Goal: Transaction & Acquisition: Purchase product/service

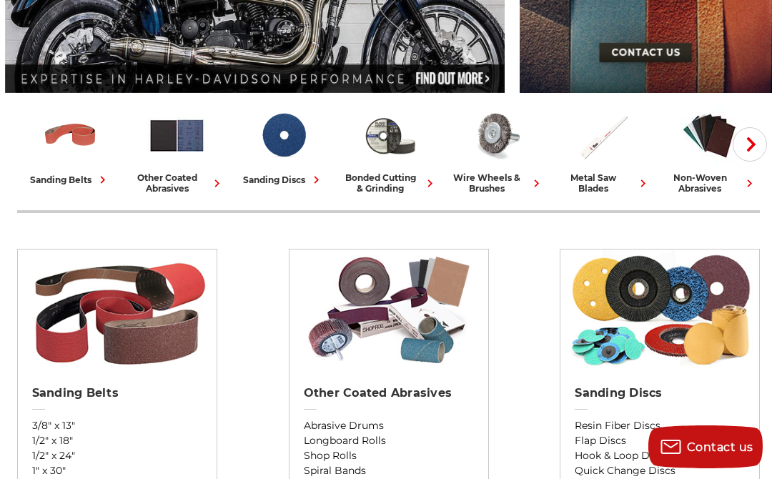
scroll to position [295, 0]
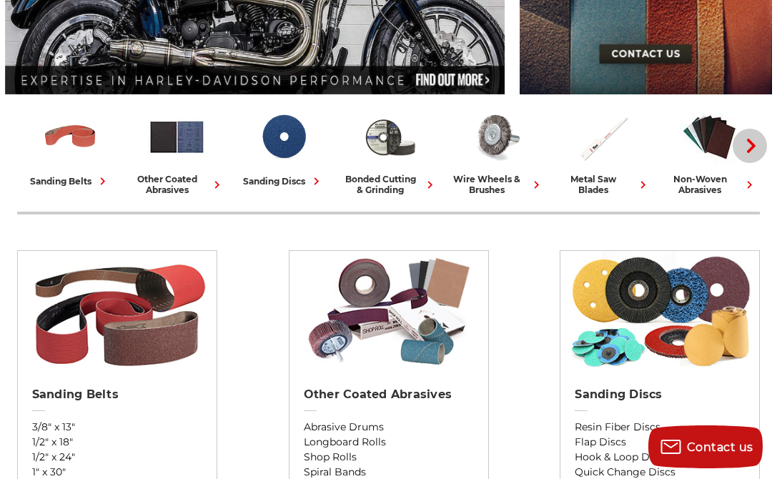
click at [749, 141] on icon "button" at bounding box center [751, 146] width 14 height 14
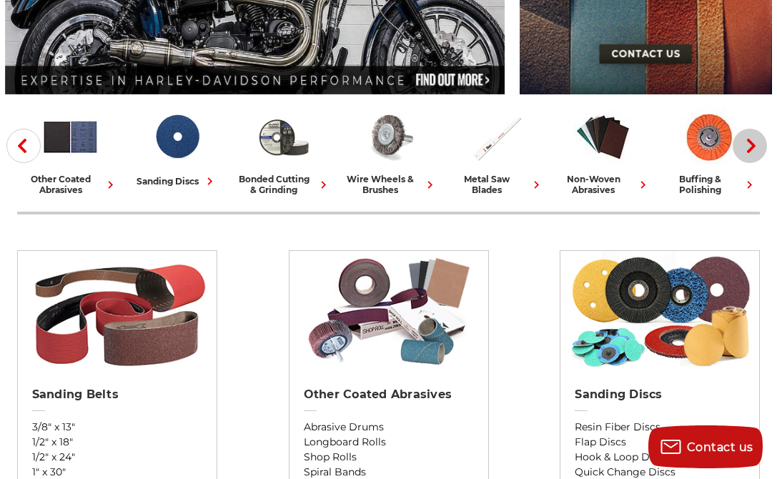
click at [748, 141] on icon "button" at bounding box center [751, 146] width 14 height 14
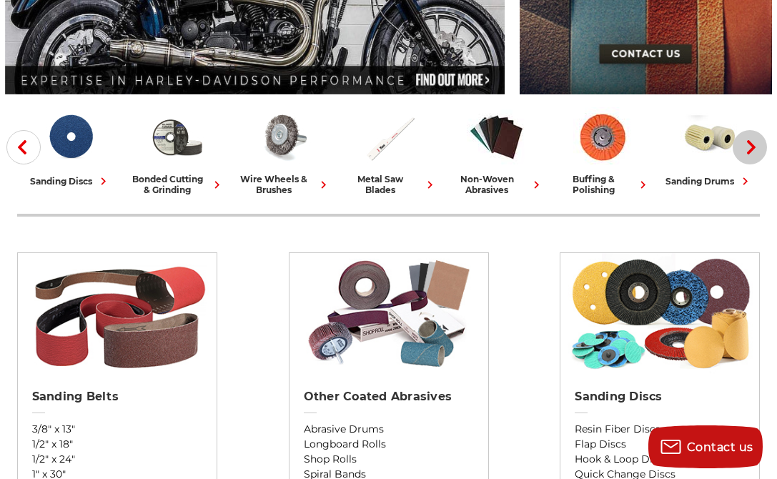
click at [748, 141] on icon "button" at bounding box center [751, 147] width 14 height 14
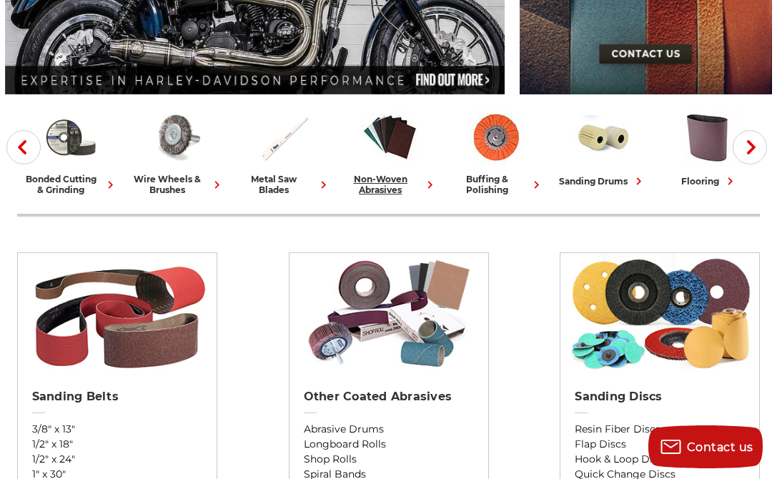
click at [368, 183] on div "non-woven abrasives" at bounding box center [390, 184] width 95 height 21
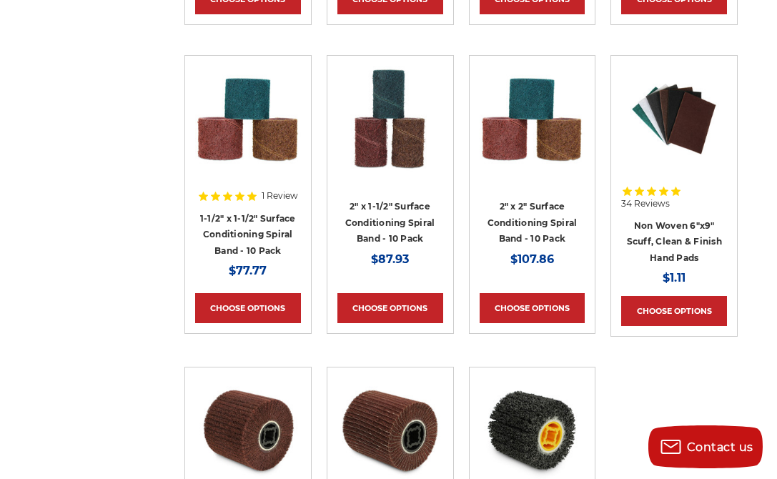
scroll to position [2610, 0]
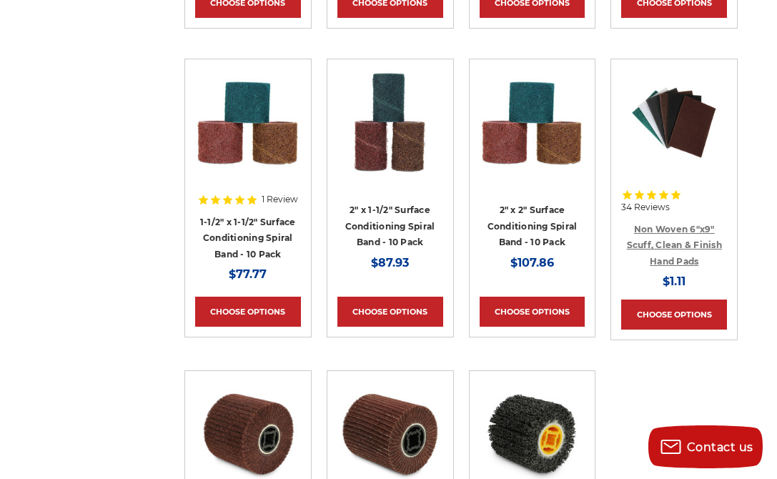
click at [656, 224] on link "Non Woven 6"x9" Scuff, Clean & Finish Hand Pads" at bounding box center [674, 245] width 95 height 43
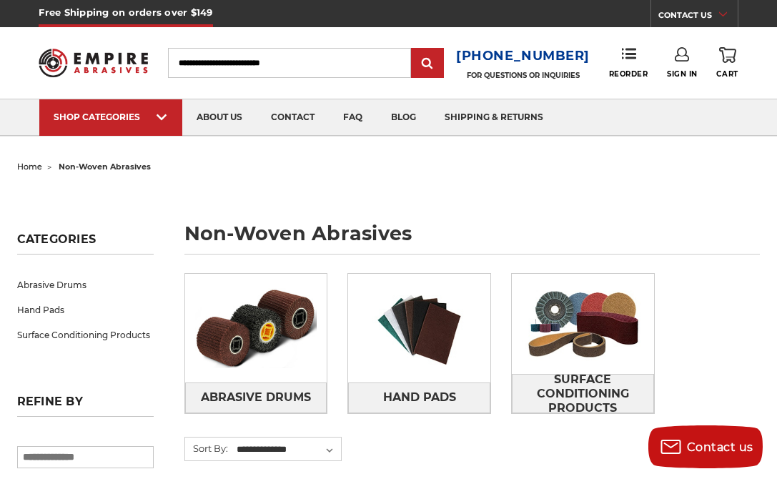
click at [129, 51] on img at bounding box center [93, 62] width 109 height 43
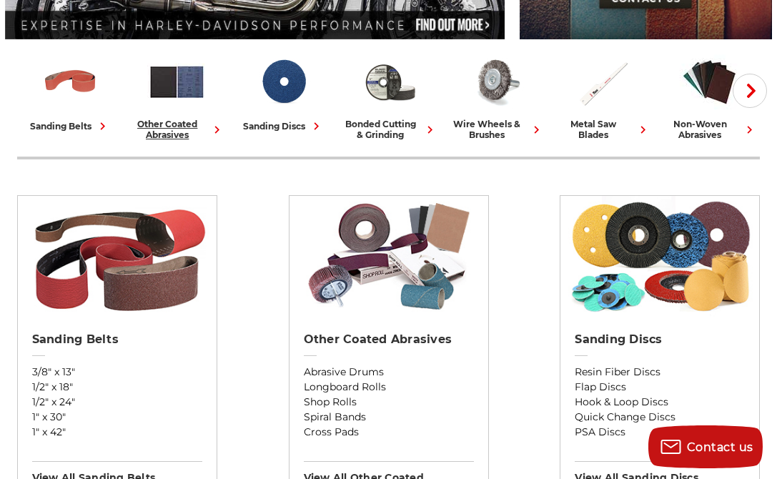
click at [190, 126] on div "other coated abrasives" at bounding box center [176, 129] width 95 height 21
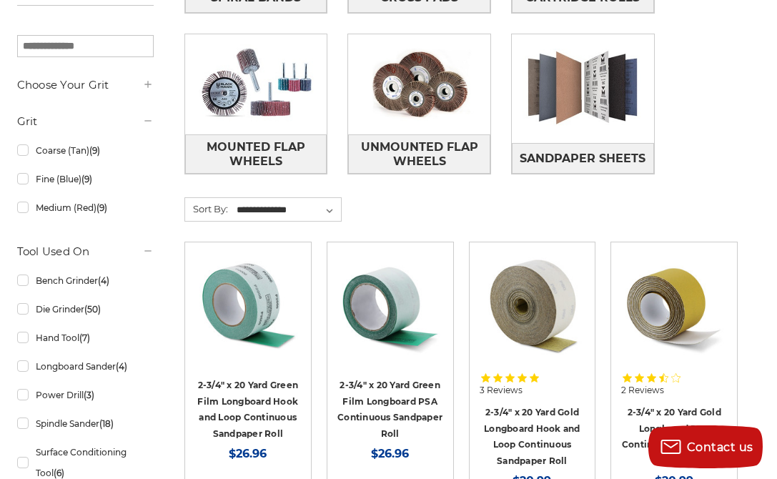
scroll to position [563, 0]
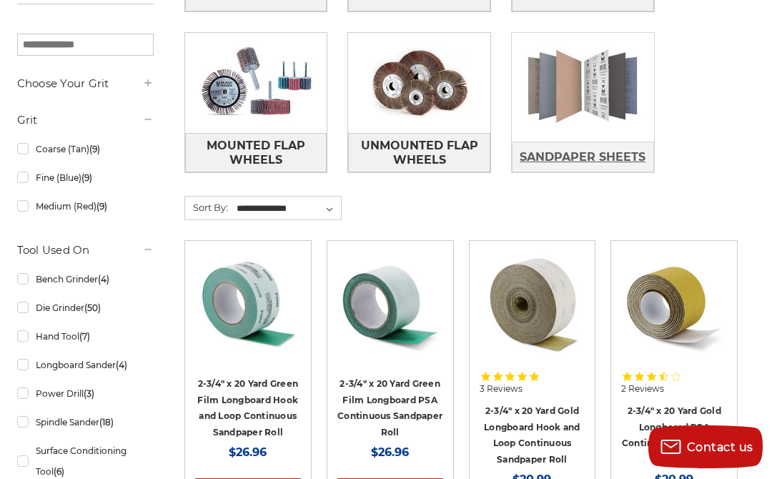
click at [613, 160] on span "Sandpaper Sheets" at bounding box center [583, 157] width 126 height 24
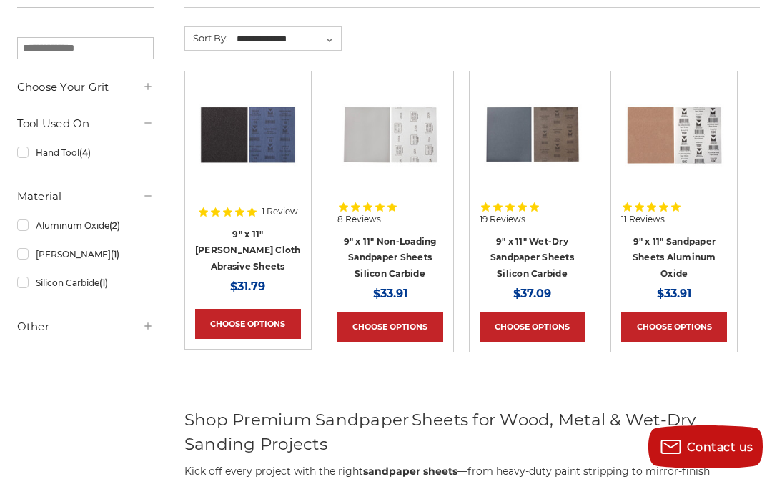
scroll to position [246, 0]
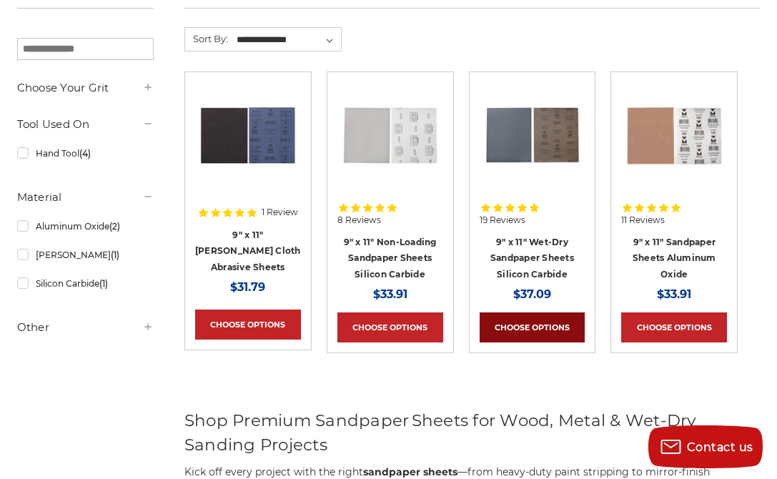
click at [526, 319] on link "Choose Options" at bounding box center [533, 328] width 106 height 30
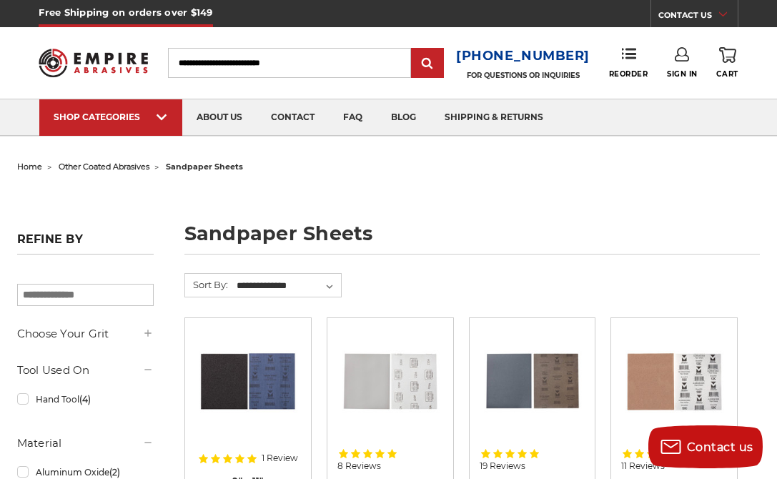
click at [118, 53] on img at bounding box center [93, 62] width 109 height 43
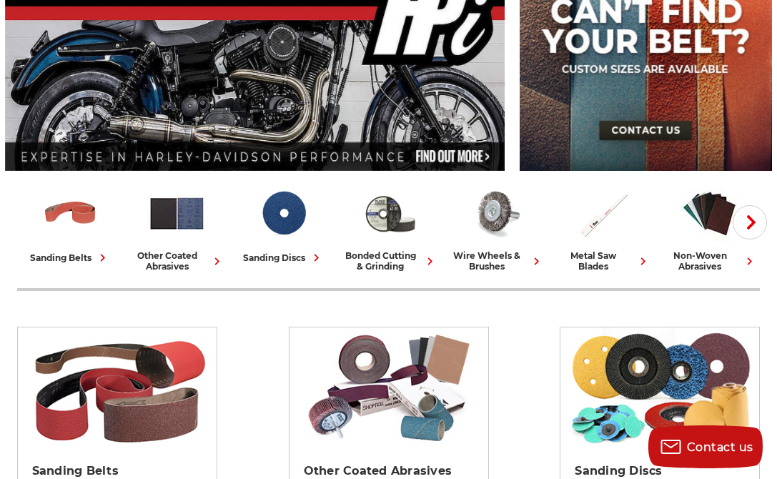
scroll to position [220, 0]
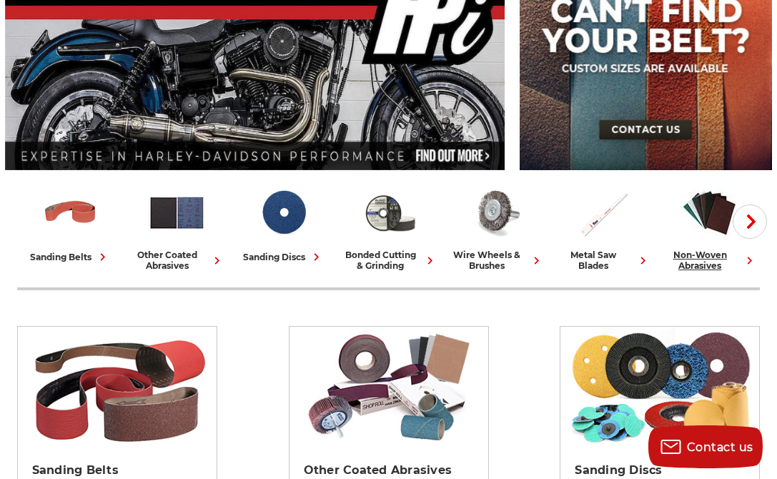
click at [695, 258] on div "non-woven abrasives" at bounding box center [709, 260] width 95 height 21
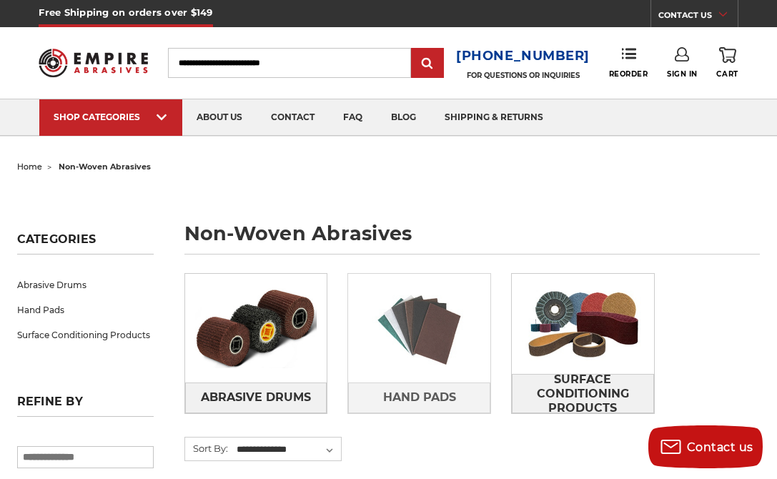
click at [424, 327] on img at bounding box center [419, 328] width 142 height 100
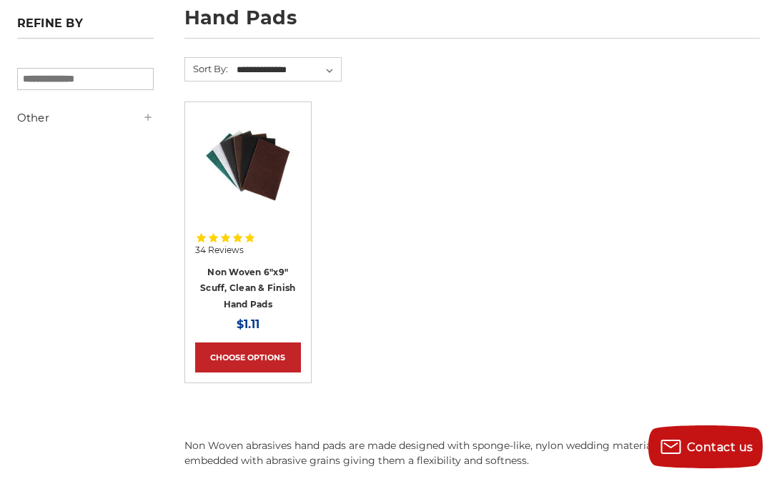
scroll to position [149, 0]
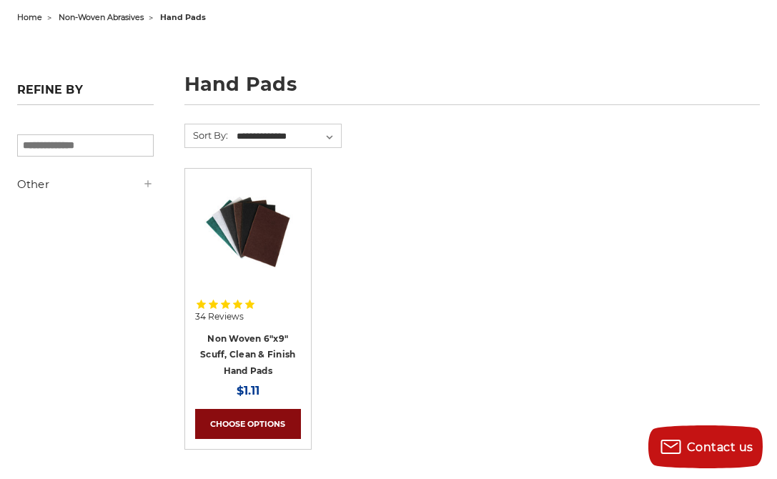
click at [252, 415] on link "Choose Options" at bounding box center [248, 424] width 106 height 30
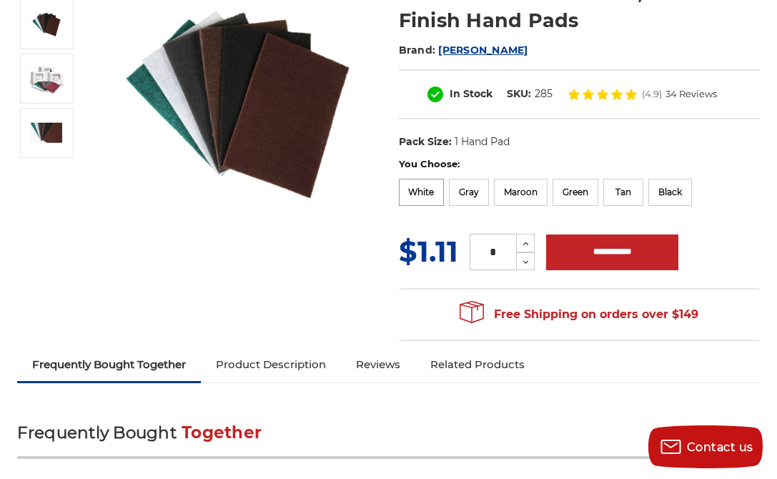
click at [431, 193] on label "White" at bounding box center [422, 192] width 46 height 27
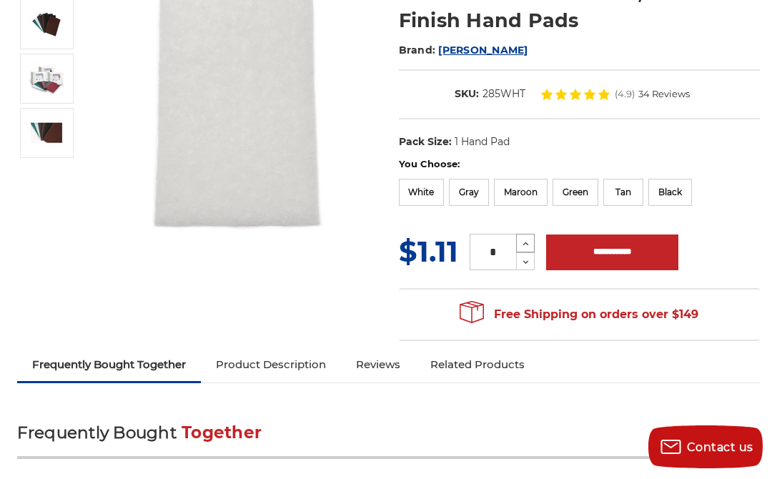
click at [522, 242] on icon at bounding box center [526, 243] width 11 height 13
type input "*"
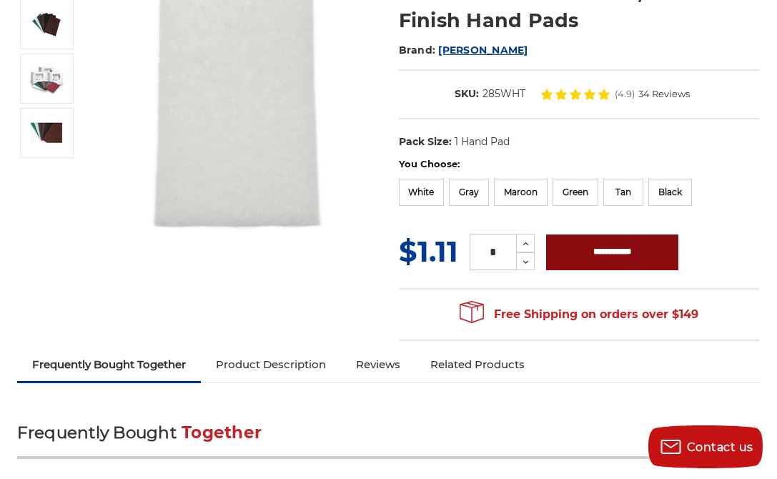
click at [594, 256] on input "**********" at bounding box center [612, 253] width 132 height 36
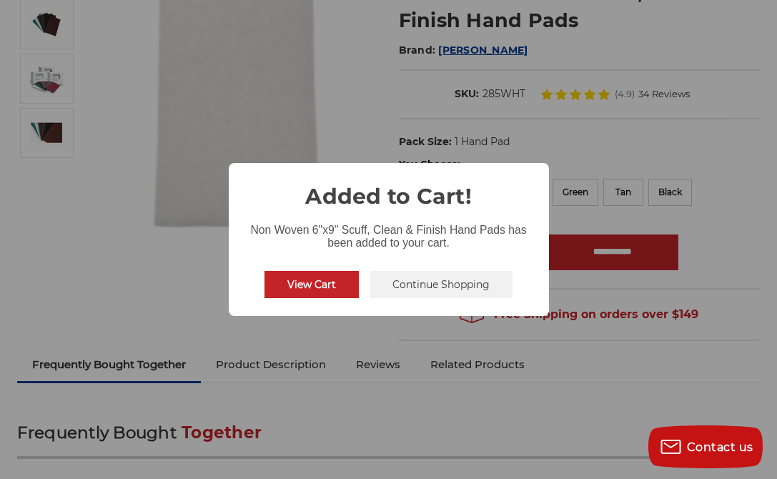
click at [419, 285] on button "Continue Shopping" at bounding box center [441, 284] width 143 height 27
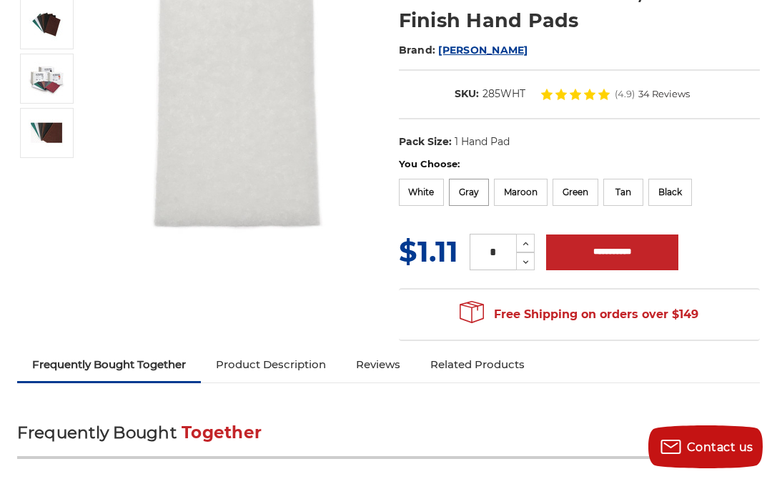
click at [476, 192] on label "Gray" at bounding box center [469, 192] width 40 height 27
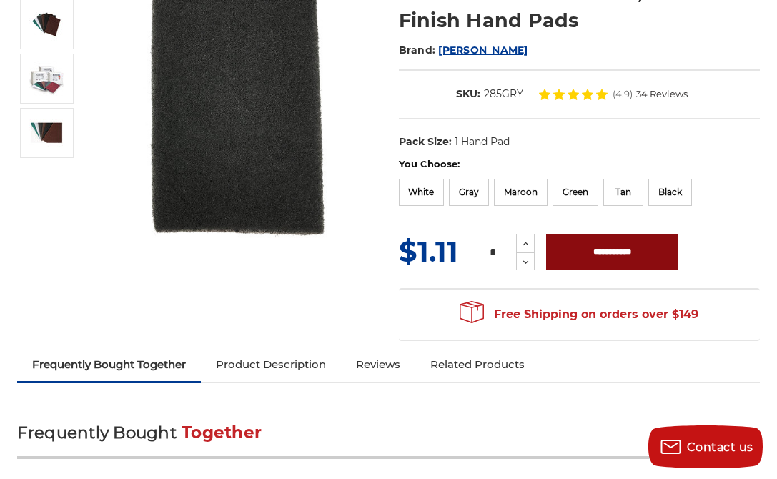
click at [581, 251] on input "**********" at bounding box center [612, 253] width 132 height 36
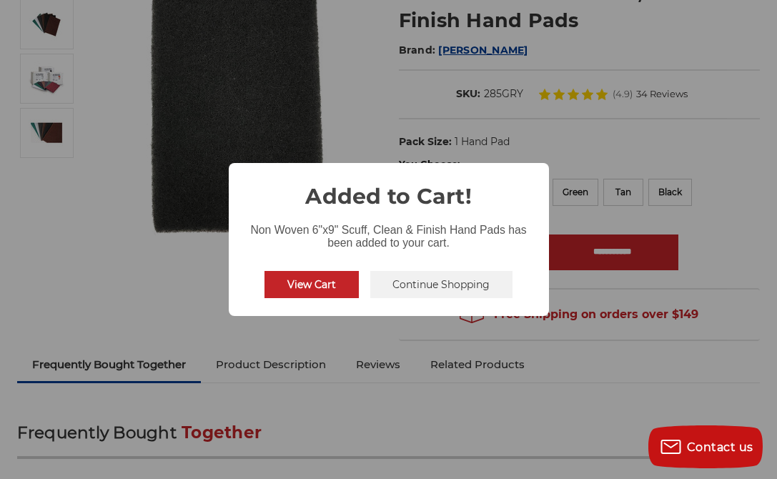
click at [425, 285] on button "Continue Shopping" at bounding box center [441, 284] width 143 height 27
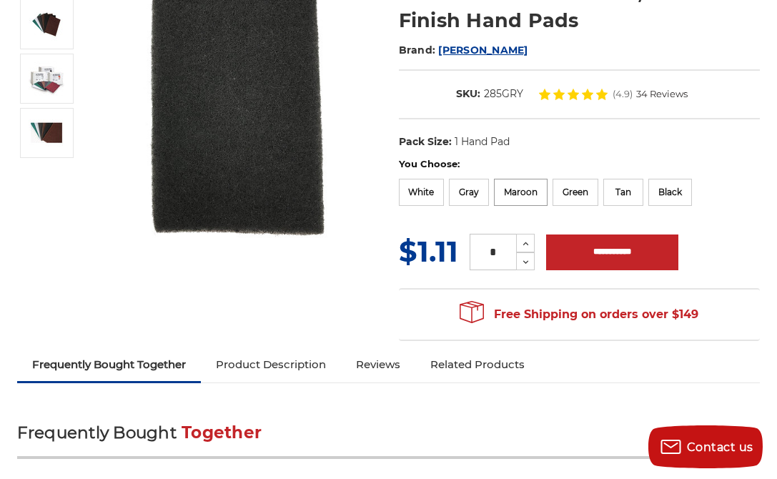
click at [544, 195] on label "Maroon" at bounding box center [521, 192] width 54 height 27
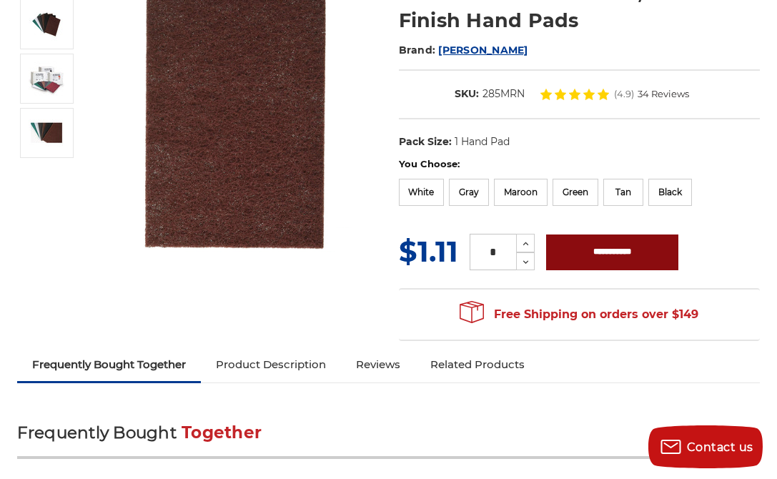
click at [582, 254] on input "**********" at bounding box center [612, 253] width 132 height 36
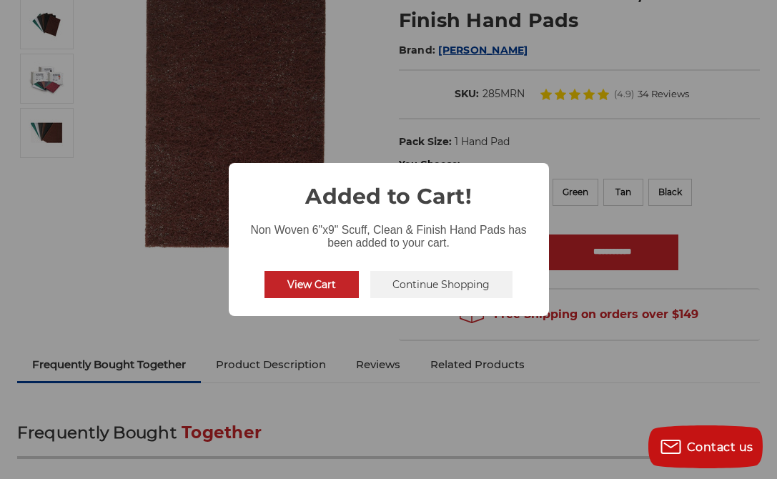
click at [428, 284] on button "Continue Shopping" at bounding box center [441, 284] width 143 height 27
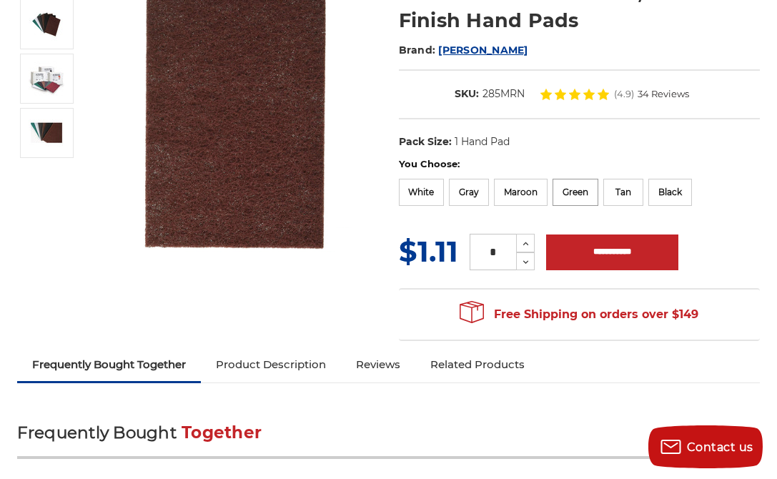
click at [596, 196] on label "Green" at bounding box center [576, 192] width 46 height 27
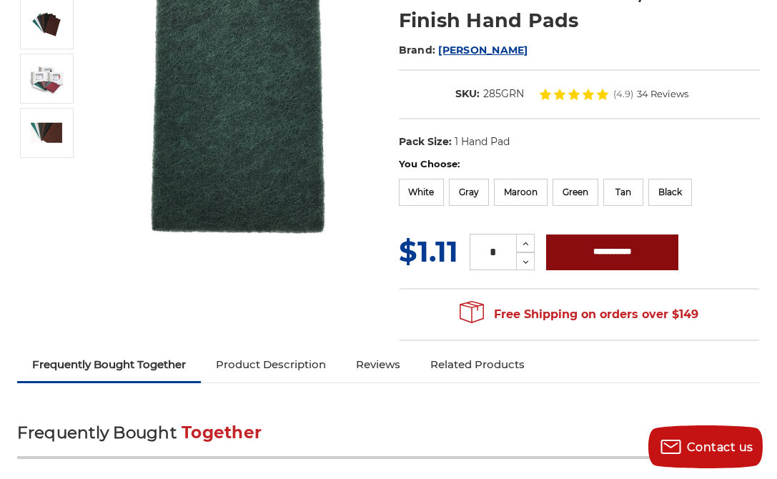
click at [585, 256] on input "**********" at bounding box center [612, 253] width 132 height 36
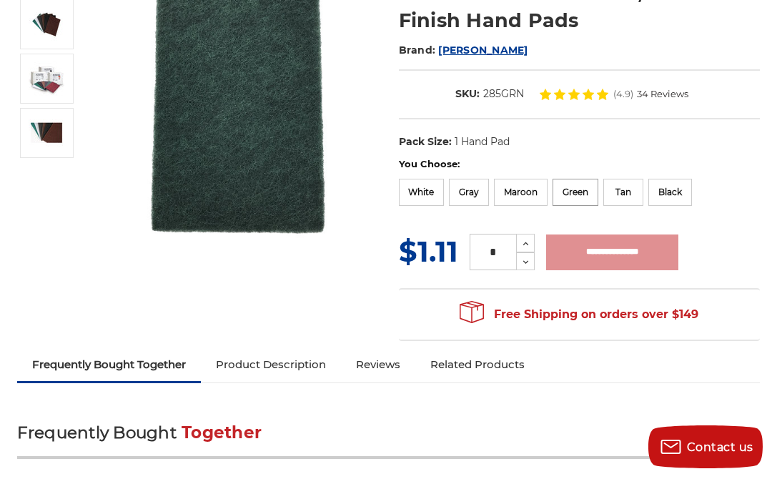
type input "**********"
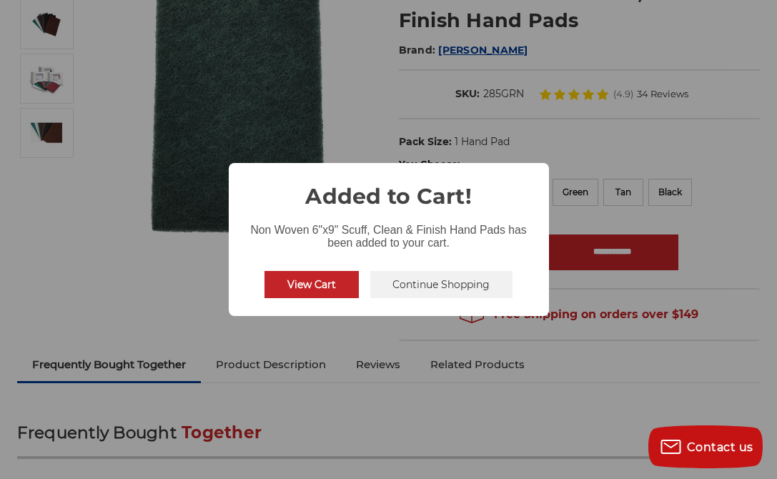
click at [437, 286] on button "Continue Shopping" at bounding box center [441, 284] width 143 height 27
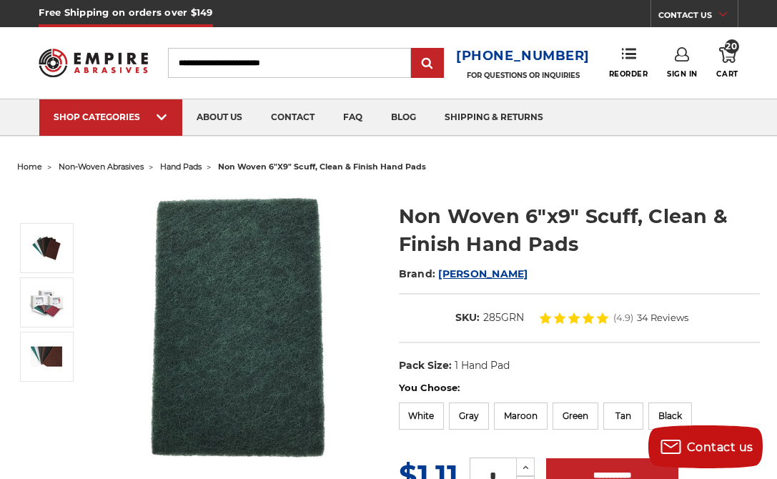
click at [731, 54] on icon at bounding box center [727, 55] width 17 height 16
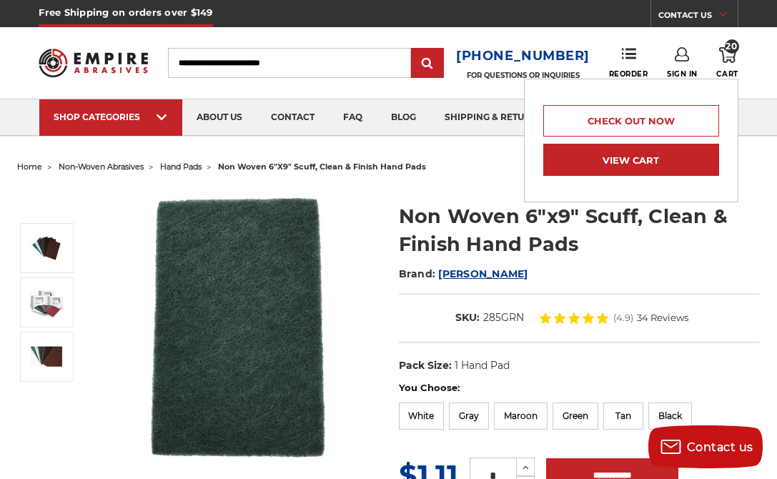
click at [660, 157] on link "View Cart" at bounding box center [631, 160] width 176 height 32
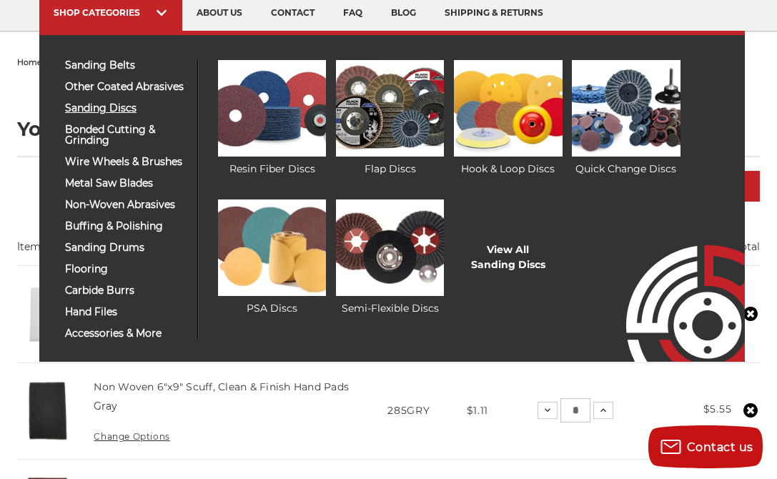
scroll to position [104, 0]
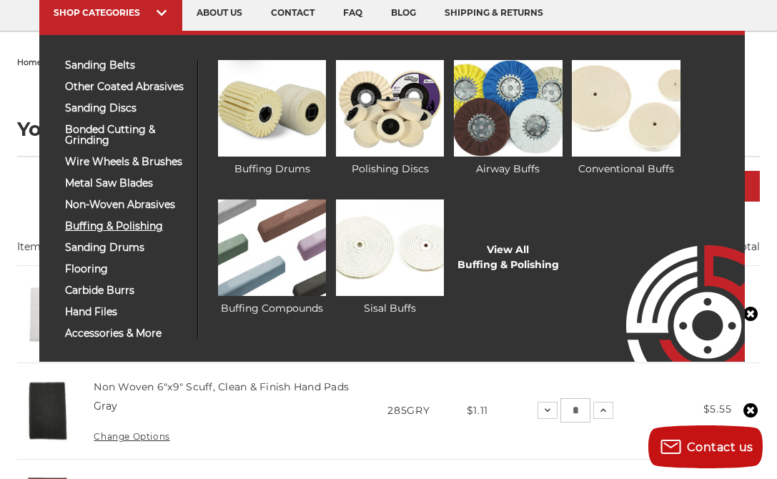
click at [109, 232] on span "buffing & polishing" at bounding box center [126, 226] width 122 height 11
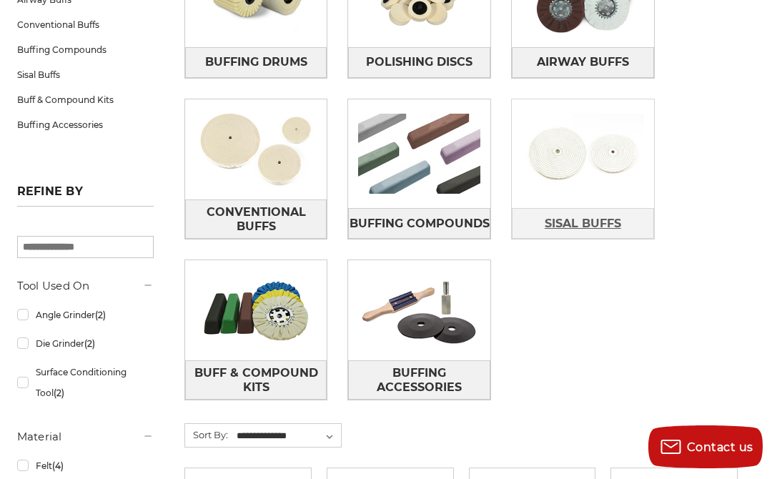
click at [579, 208] on link "Sisal Buffs" at bounding box center [583, 223] width 142 height 31
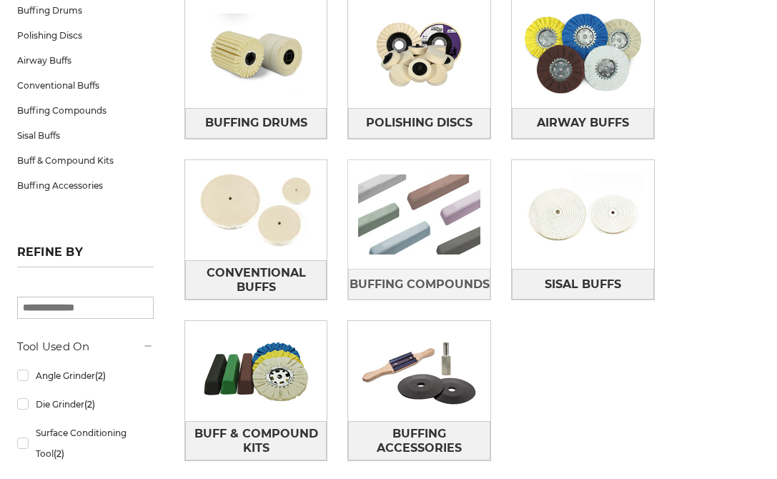
scroll to position [275, 0]
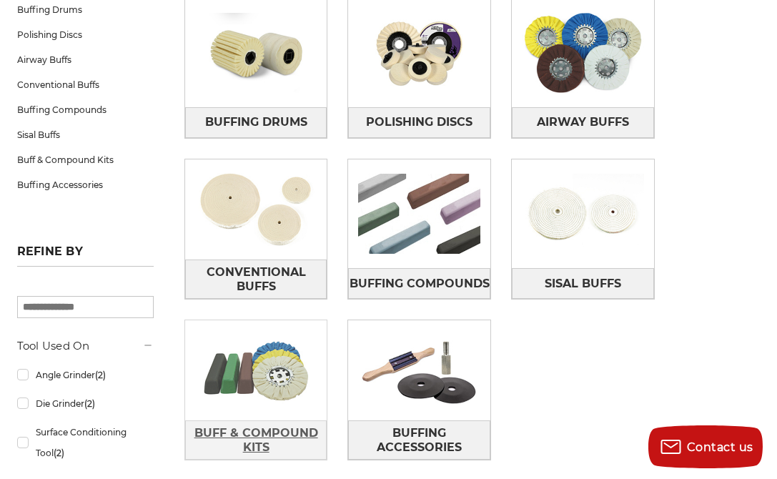
click at [274, 428] on span "Buff & Compound Kits" at bounding box center [256, 440] width 141 height 39
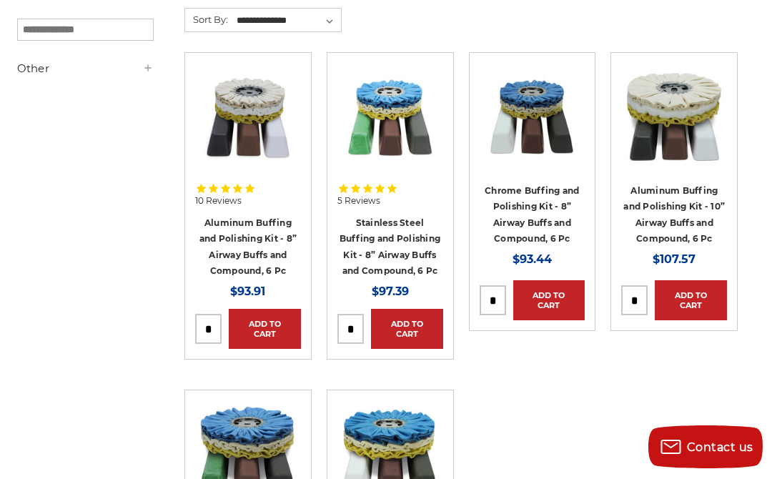
scroll to position [256, 0]
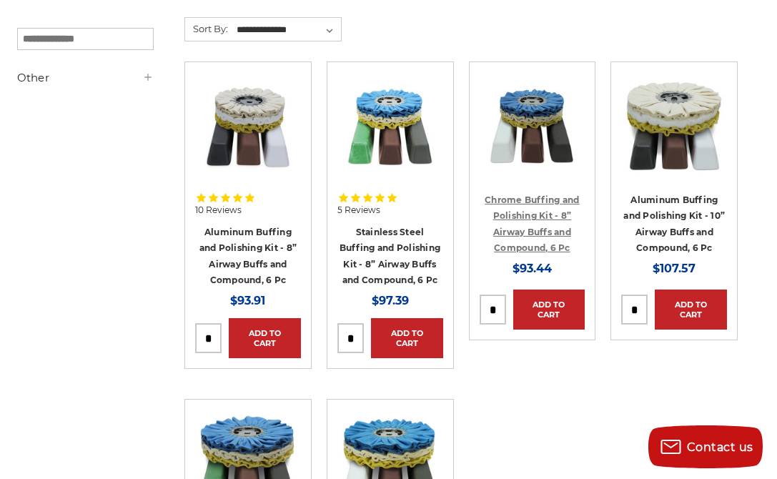
click at [533, 198] on link "Chrome Buffing and Polishing Kit - 8” Airway Buffs and Compound, 6 Pc" at bounding box center [532, 224] width 95 height 59
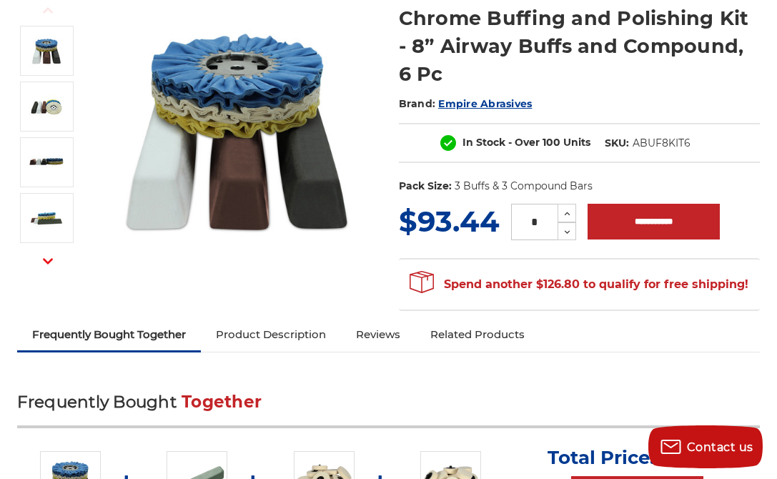
scroll to position [197, 0]
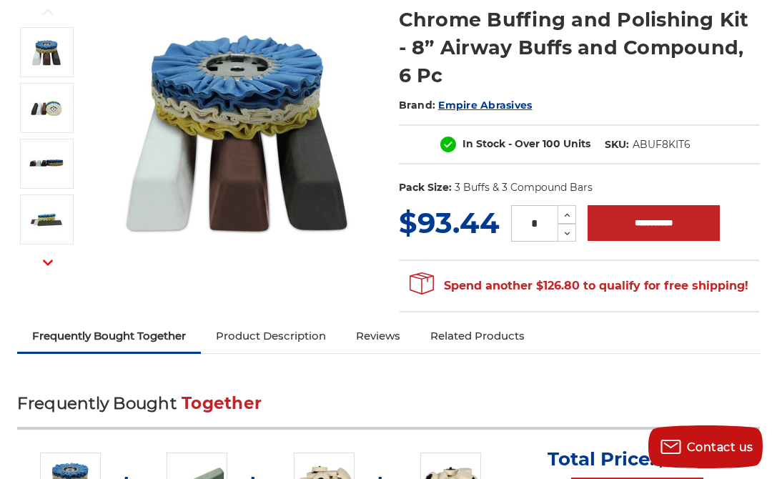
click at [270, 75] on img at bounding box center [237, 131] width 281 height 281
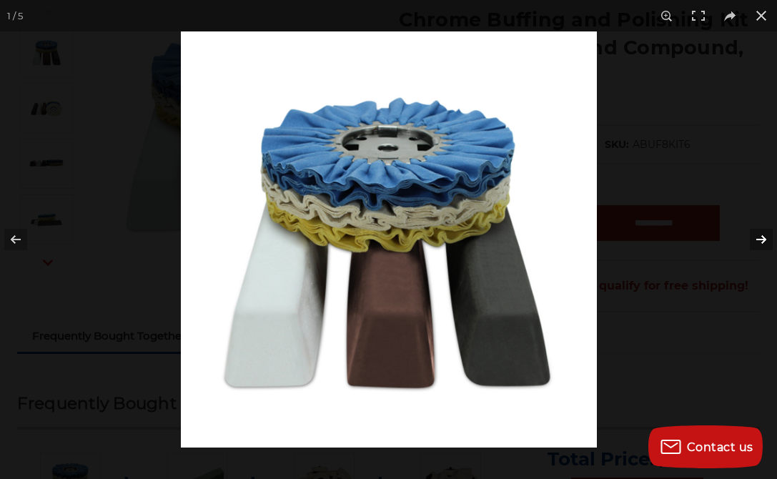
click at [759, 242] on button at bounding box center [752, 240] width 50 height 72
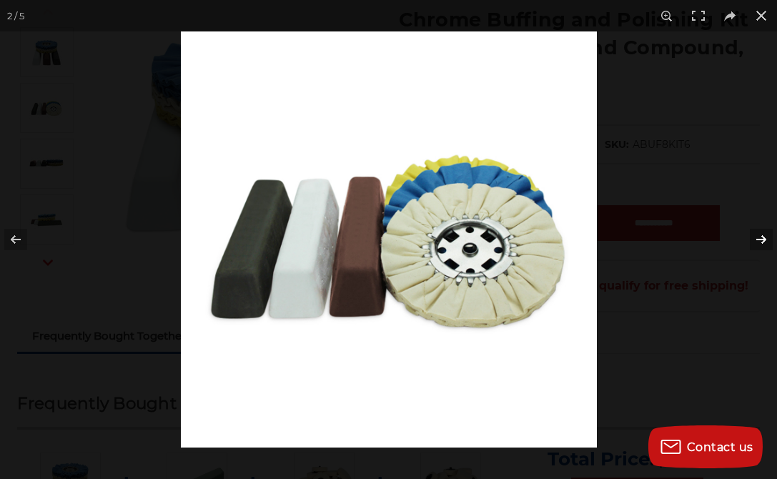
click at [761, 240] on button at bounding box center [752, 240] width 50 height 72
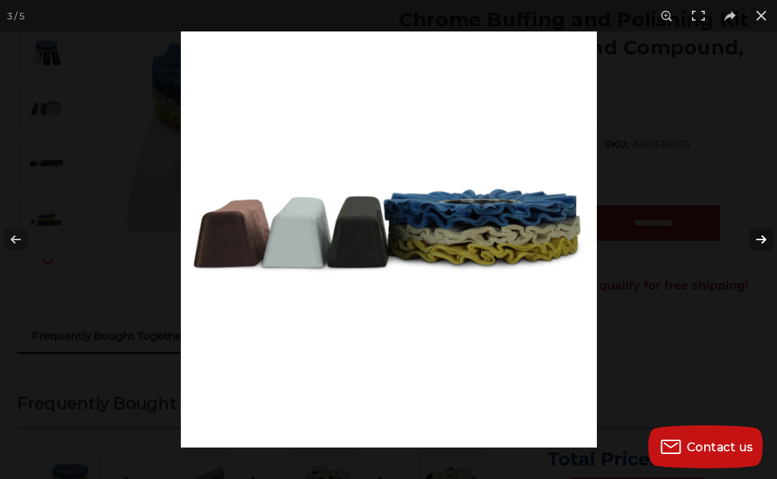
click at [762, 238] on button at bounding box center [752, 240] width 50 height 72
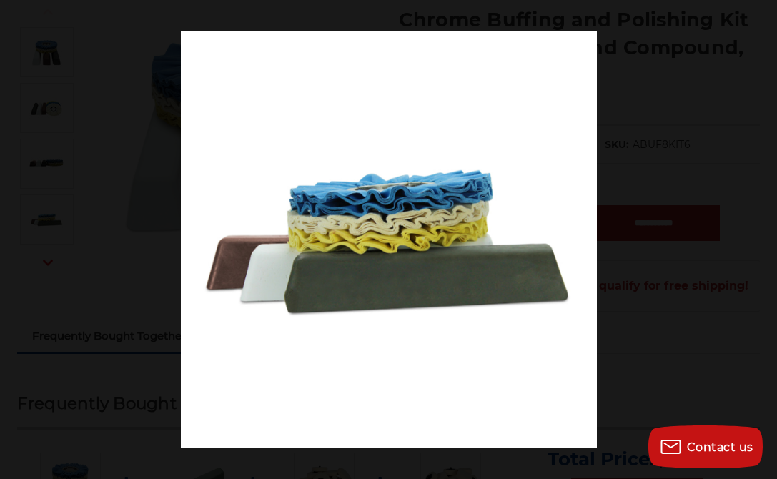
click at [762, 238] on button at bounding box center [752, 240] width 50 height 72
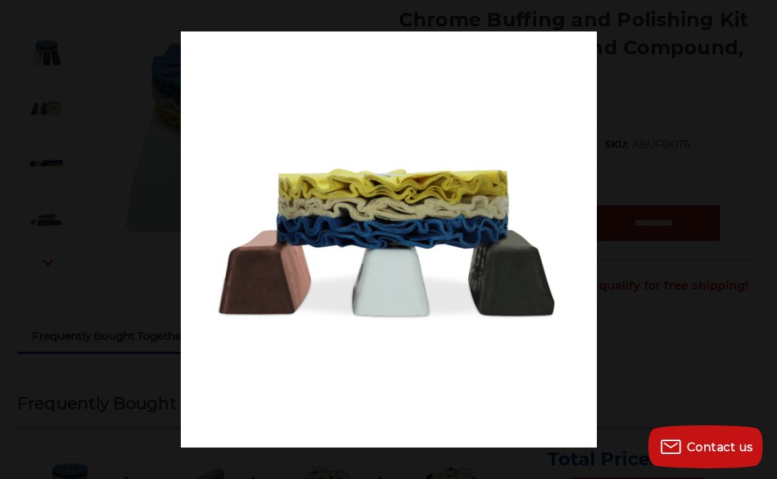
click at [762, 238] on button at bounding box center [752, 240] width 50 height 72
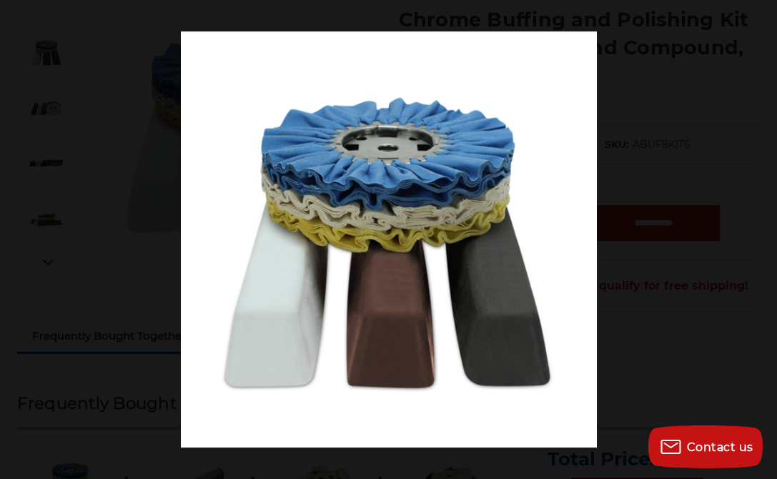
click at [762, 238] on button at bounding box center [752, 240] width 50 height 72
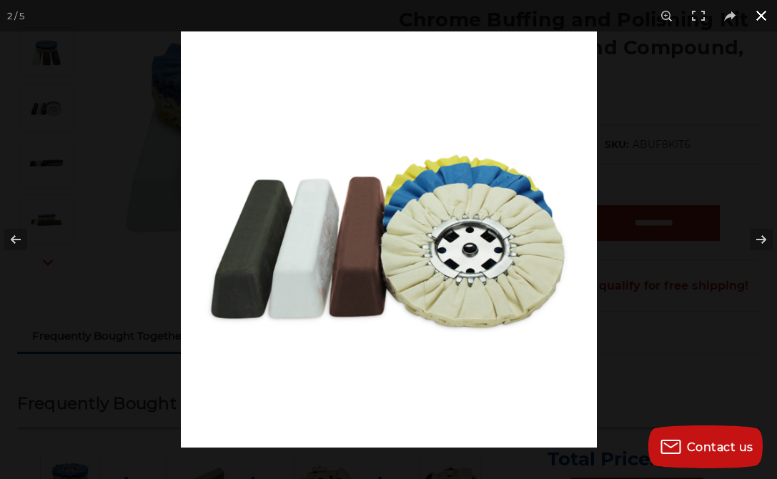
click at [767, 16] on button at bounding box center [761, 15] width 31 height 31
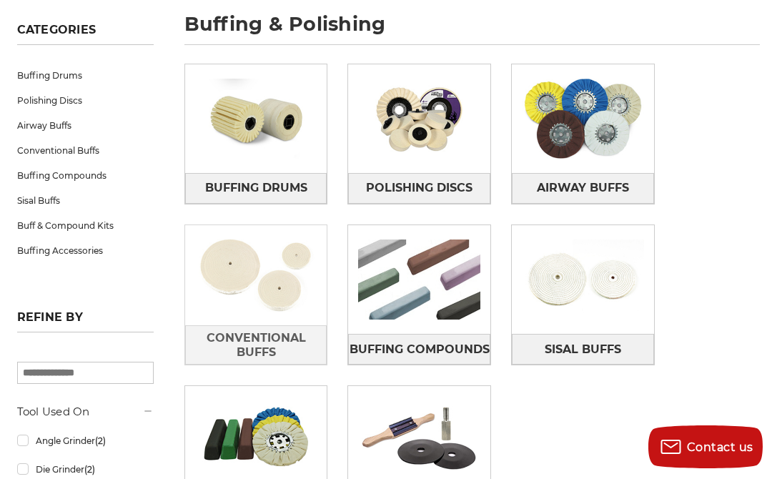
scroll to position [202, 0]
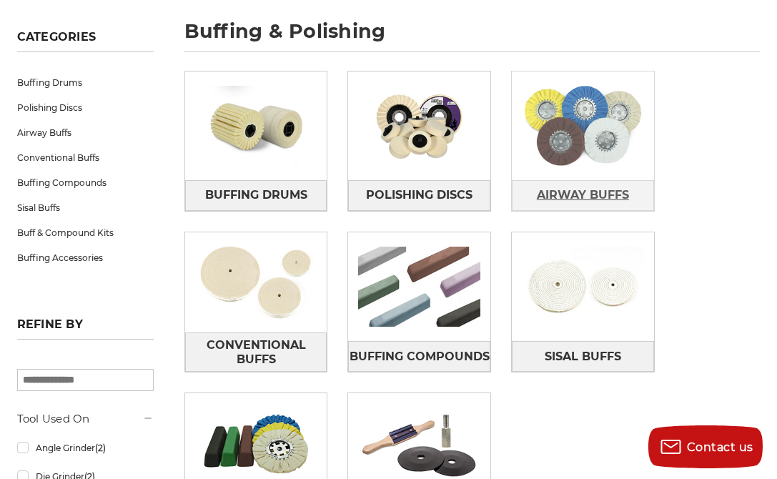
click at [591, 195] on span "Airway Buffs" at bounding box center [583, 195] width 92 height 24
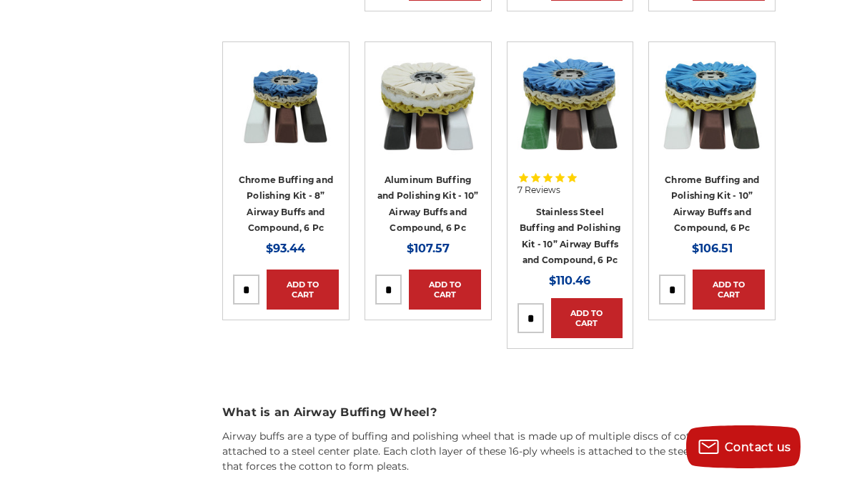
scroll to position [1593, 0]
